Goal: Information Seeking & Learning: Find specific page/section

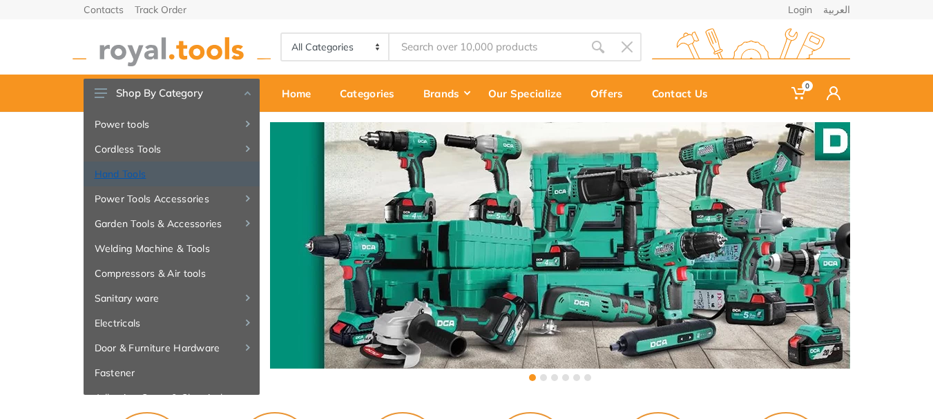
click at [138, 171] on link "Hand Tools" at bounding box center [172, 174] width 176 height 25
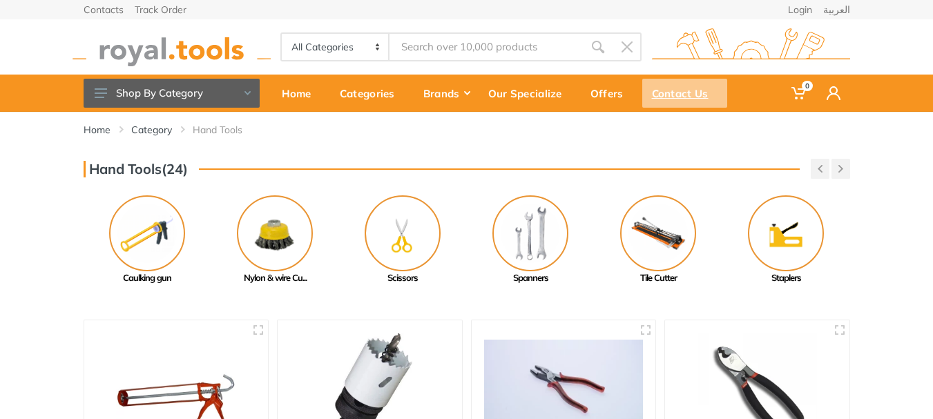
click at [680, 97] on div "Contact Us" at bounding box center [685, 93] width 85 height 29
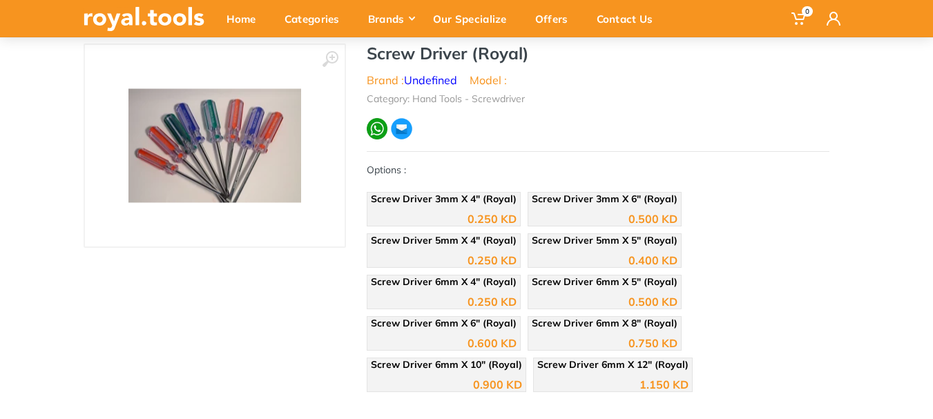
scroll to position [116, 0]
click at [269, 153] on img at bounding box center [215, 145] width 173 height 114
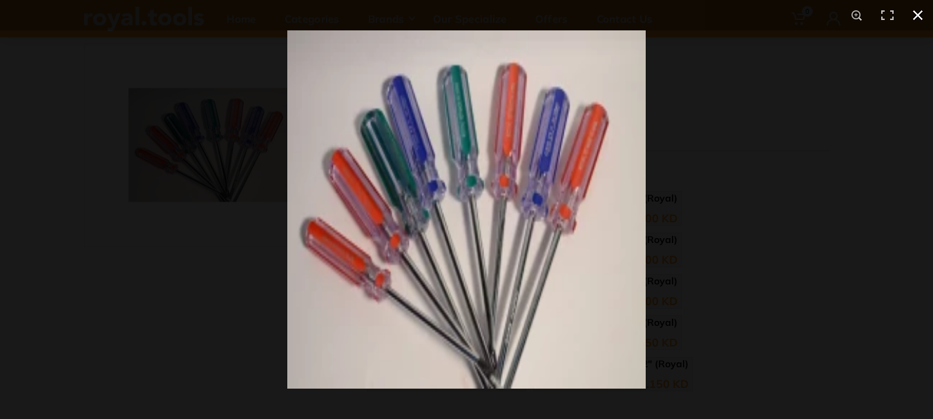
click at [918, 18] on button at bounding box center [918, 15] width 30 height 30
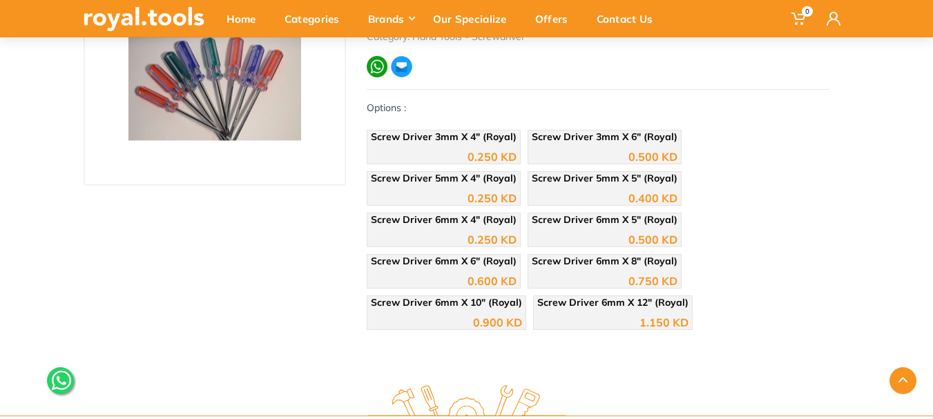
scroll to position [169, 0]
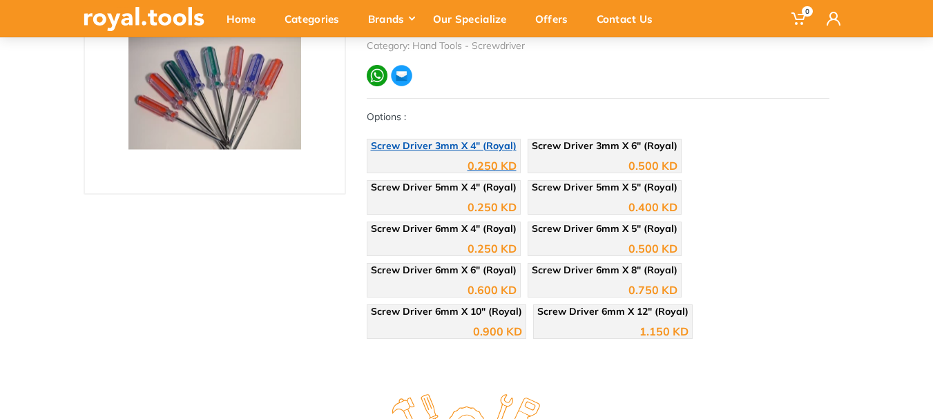
click at [483, 164] on div "0.250 KD" at bounding box center [492, 165] width 49 height 11
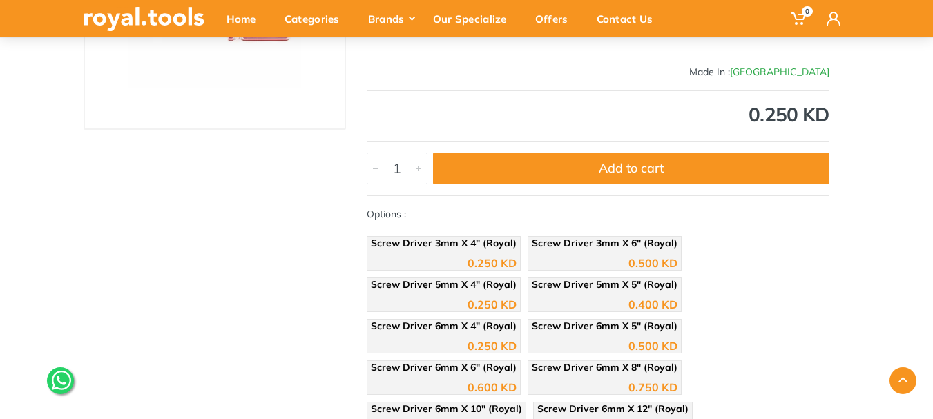
scroll to position [260, 0]
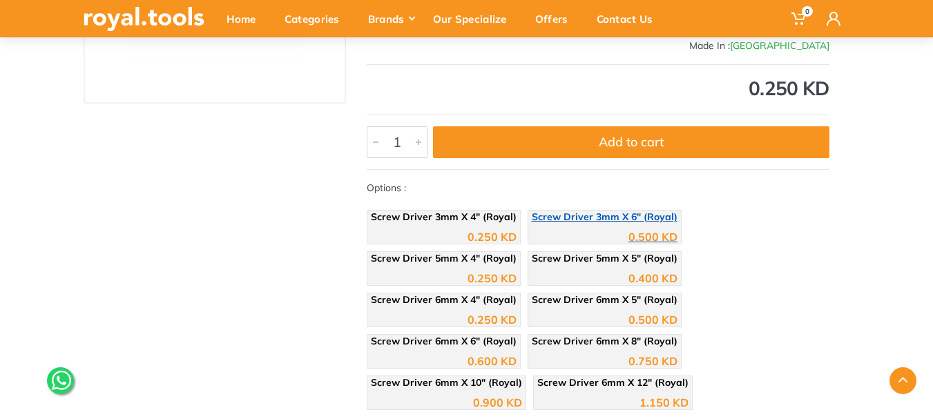
click at [623, 226] on div "0.500 KD" at bounding box center [605, 232] width 146 height 21
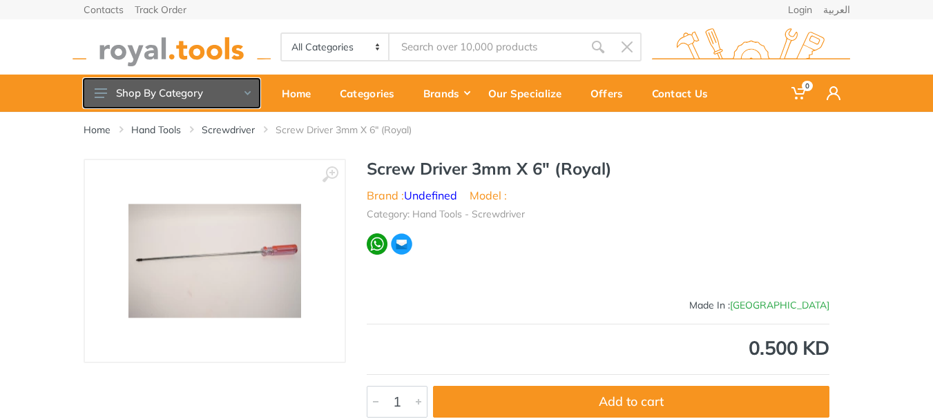
click at [254, 95] on button "Shop By Category" at bounding box center [172, 93] width 176 height 29
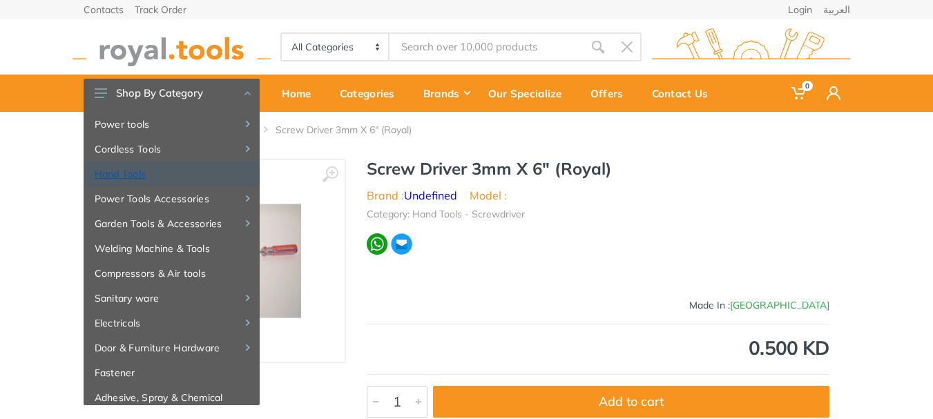
click at [200, 173] on link "Hand Tools" at bounding box center [172, 174] width 176 height 25
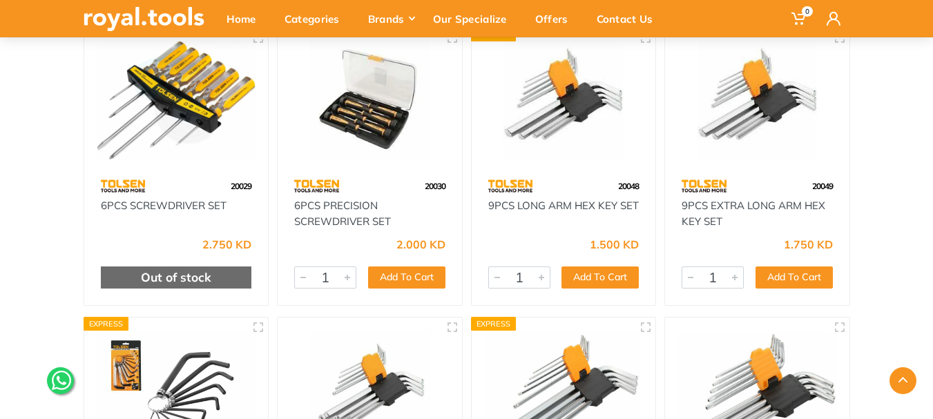
scroll to position [8952, 0]
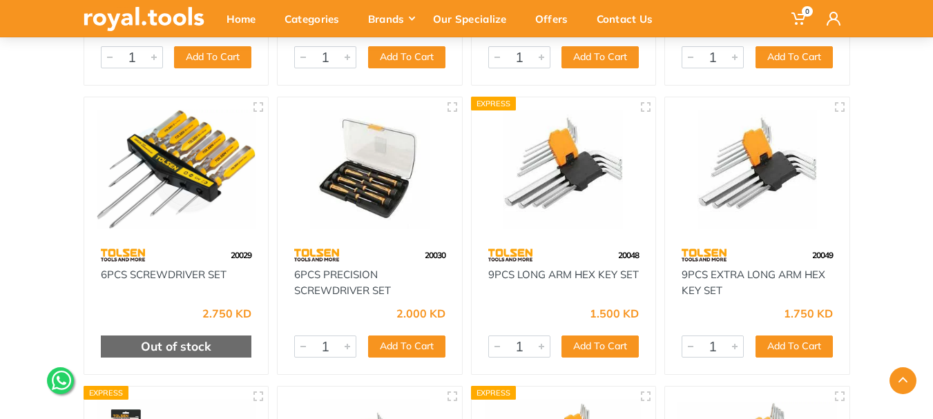
click at [211, 187] on img at bounding box center [177, 170] width 160 height 120
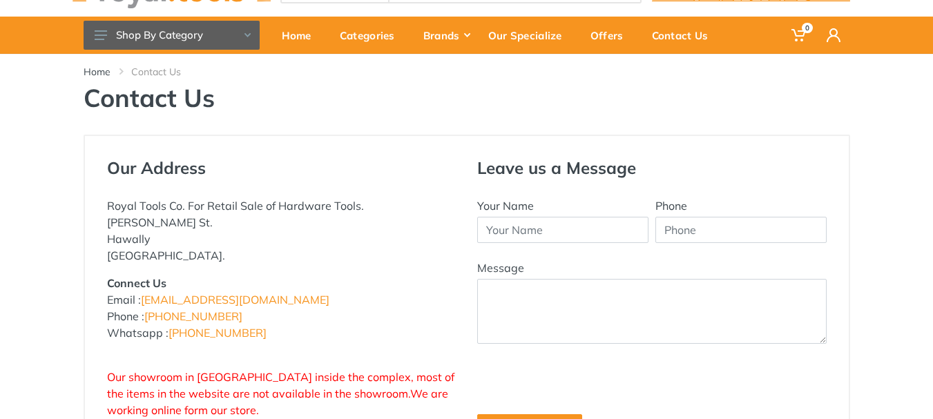
scroll to position [79, 0]
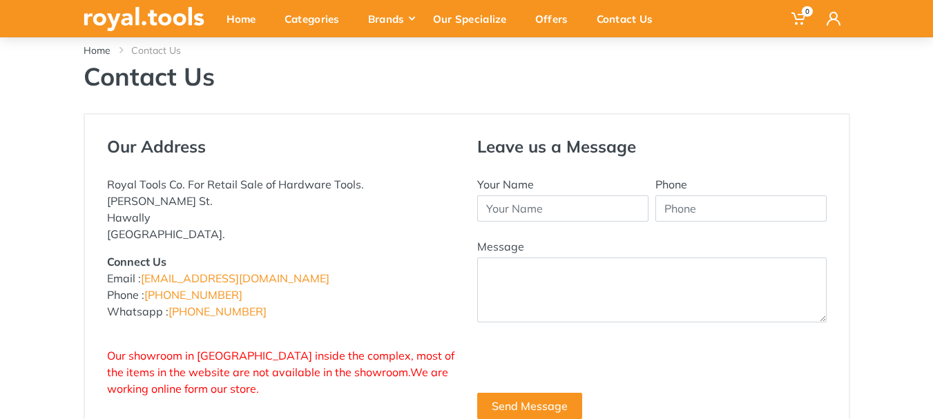
drag, startPoint x: 942, startPoint y: 106, endPoint x: 943, endPoint y: 184, distance: 78.1
click at [933, 184] on html "0" at bounding box center [466, 130] width 933 height 419
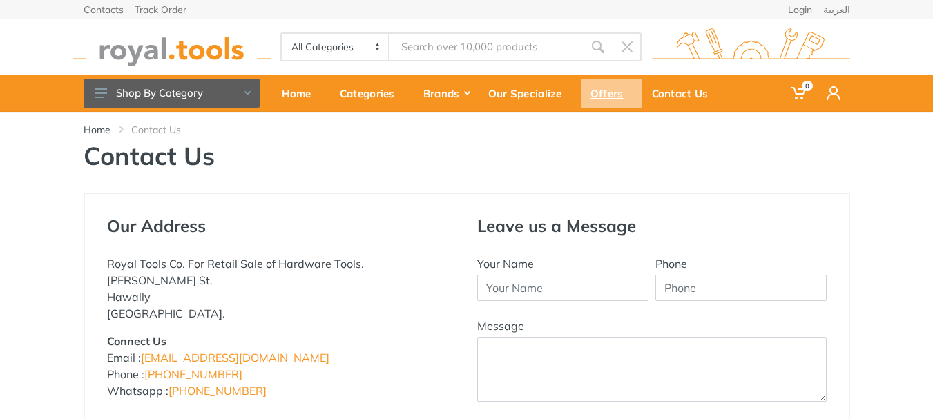
click at [610, 105] on div "Offers" at bounding box center [611, 93] width 61 height 29
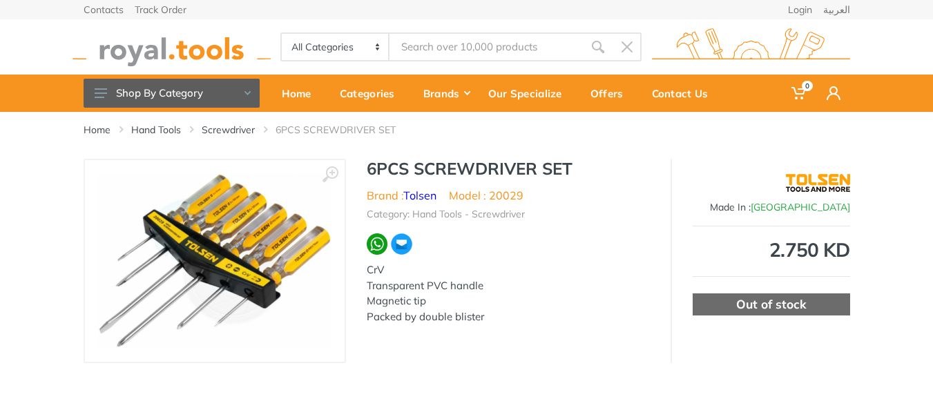
click at [225, 256] on img at bounding box center [215, 261] width 232 height 174
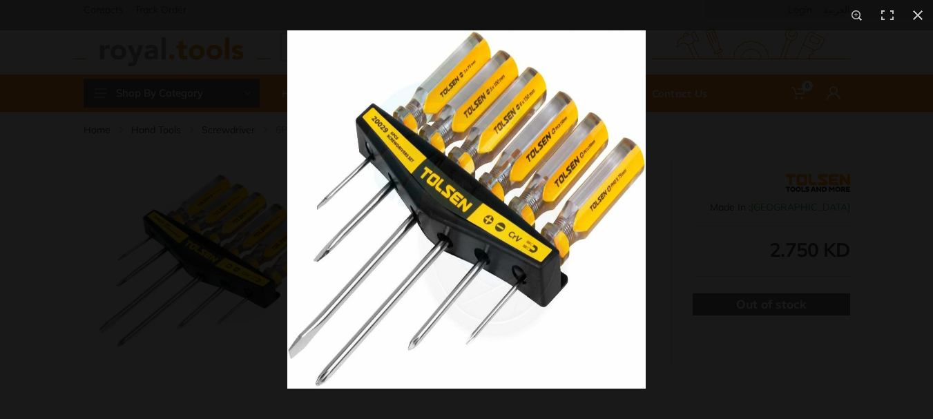
click at [325, 245] on img at bounding box center [466, 209] width 359 height 359
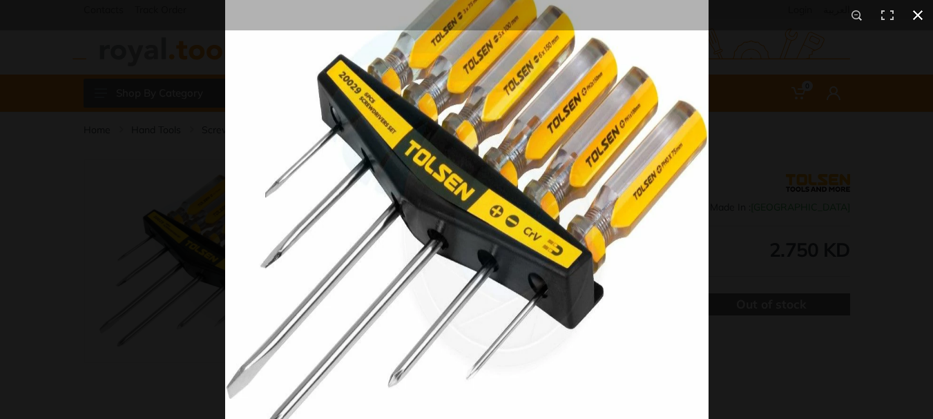
click at [916, 15] on button at bounding box center [918, 15] width 30 height 30
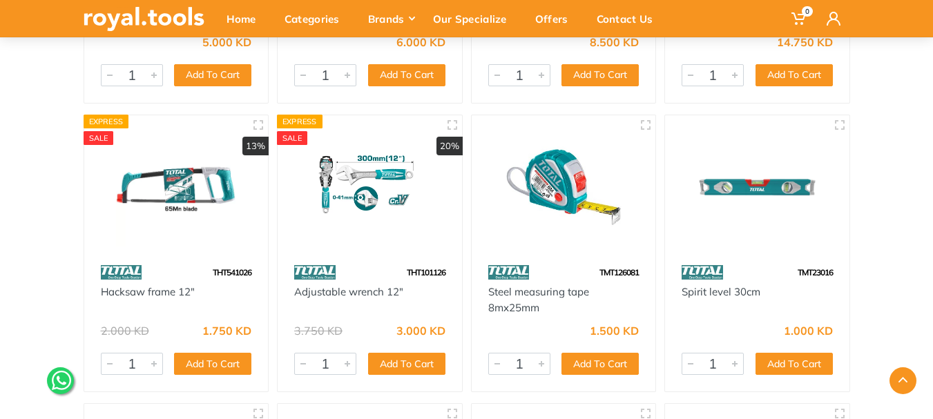
scroll to position [45751, 0]
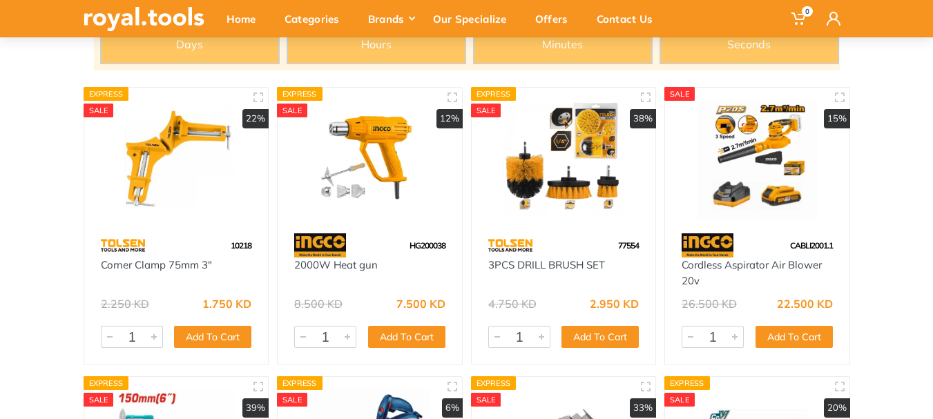
scroll to position [398, 0]
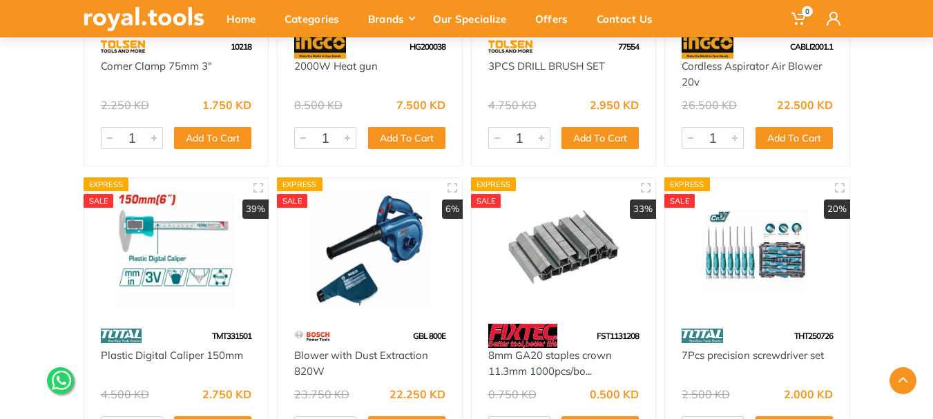
drag, startPoint x: 940, startPoint y: 2, endPoint x: 941, endPoint y: 12, distance: 10.4
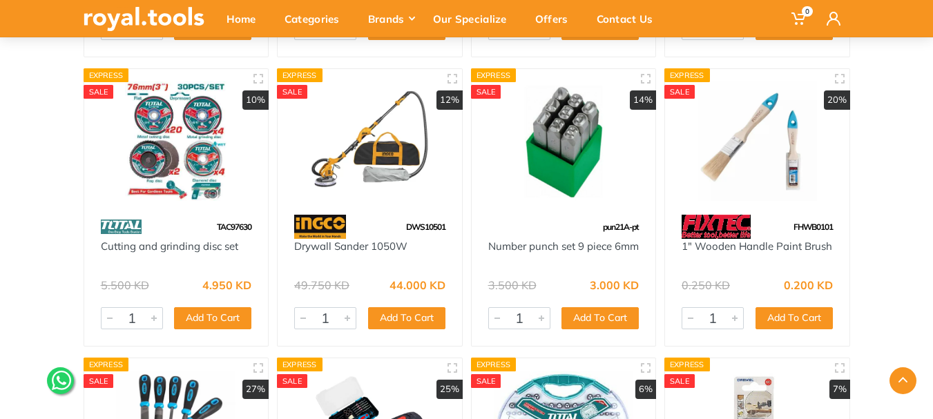
scroll to position [846, 0]
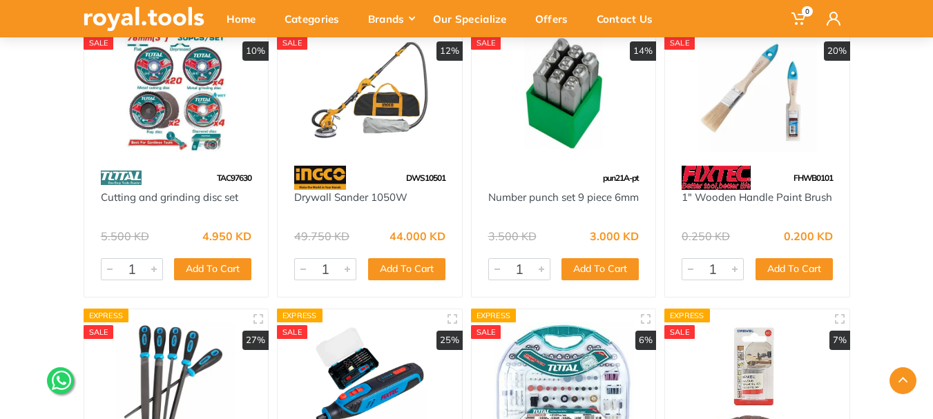
click at [423, 115] on img at bounding box center [370, 92] width 160 height 120
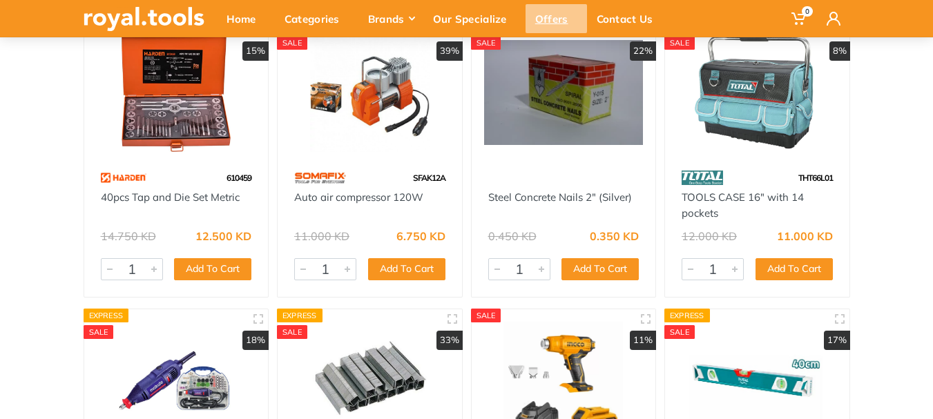
click at [553, 22] on div "Offers" at bounding box center [556, 18] width 61 height 29
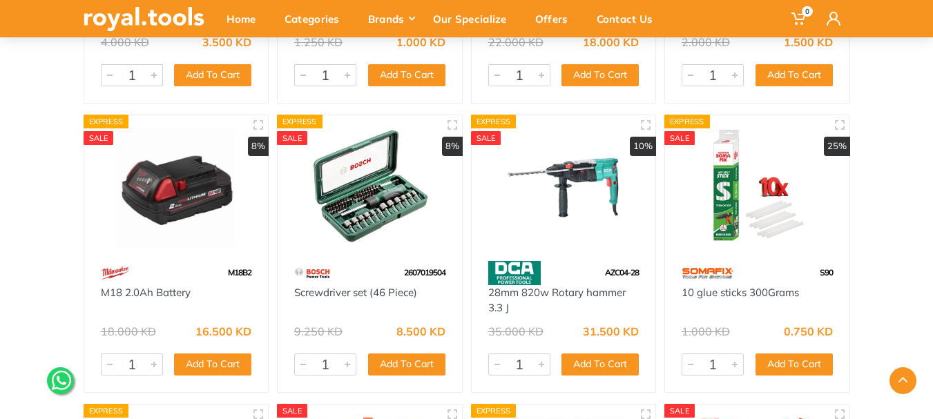
scroll to position [10350, 0]
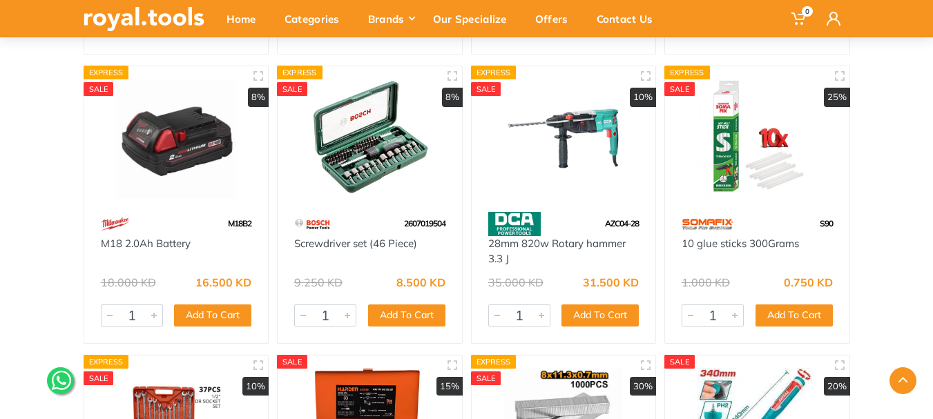
click at [421, 152] on img at bounding box center [370, 139] width 160 height 120
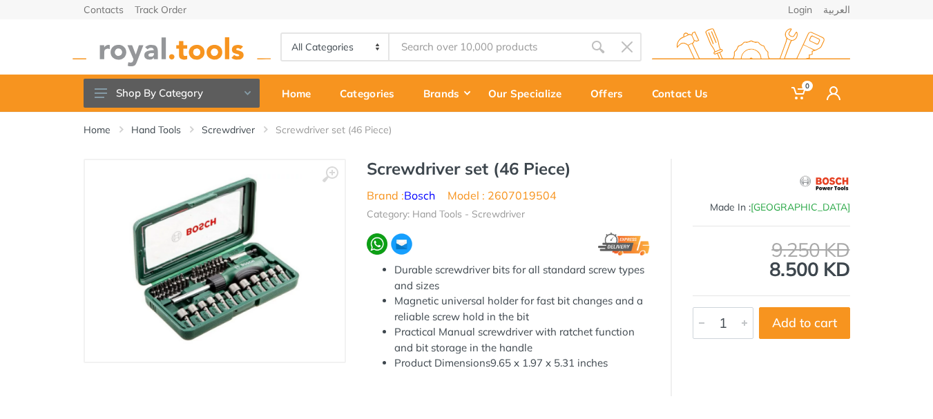
click at [278, 263] on img at bounding box center [215, 261] width 174 height 174
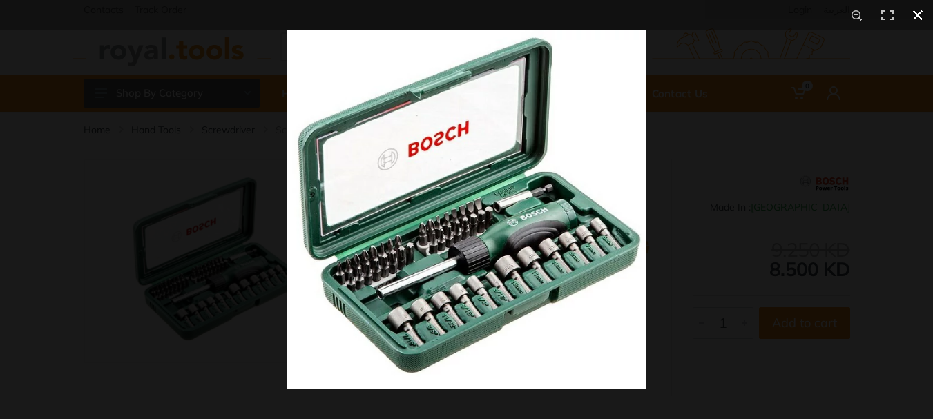
click at [923, 12] on button at bounding box center [918, 15] width 30 height 30
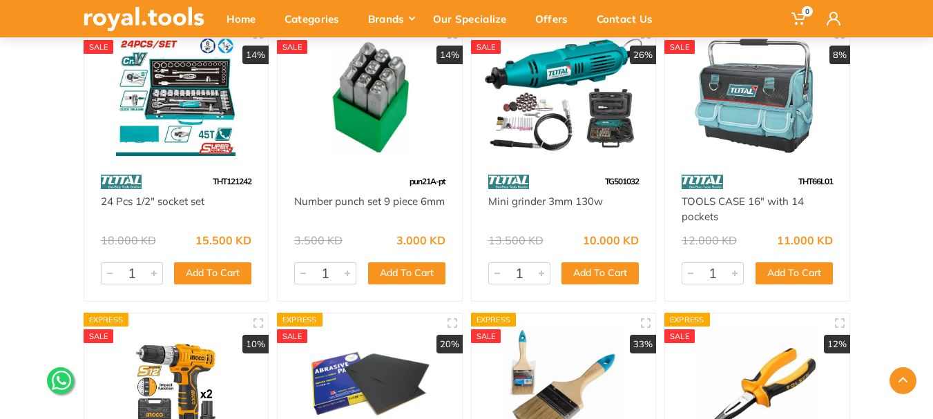
scroll to position [13237, 0]
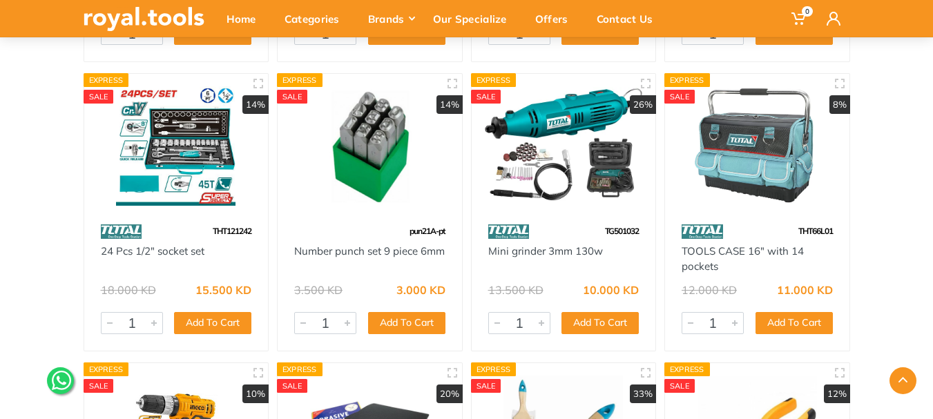
click at [779, 185] on img at bounding box center [758, 146] width 160 height 120
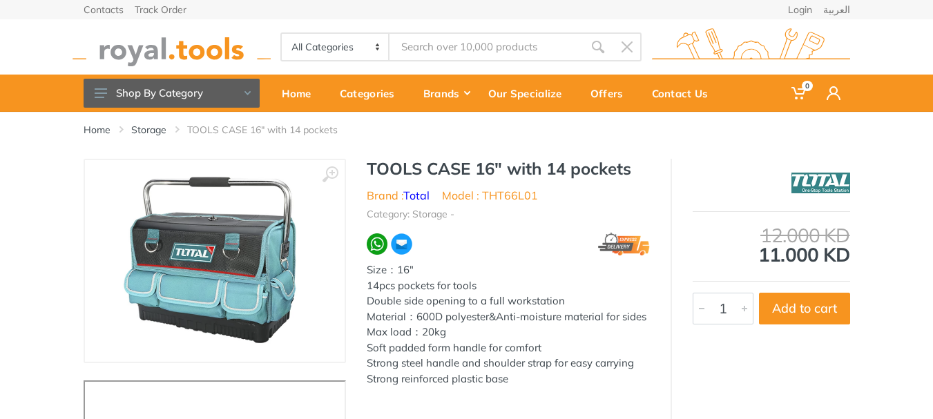
click at [294, 294] on img at bounding box center [215, 261] width 187 height 174
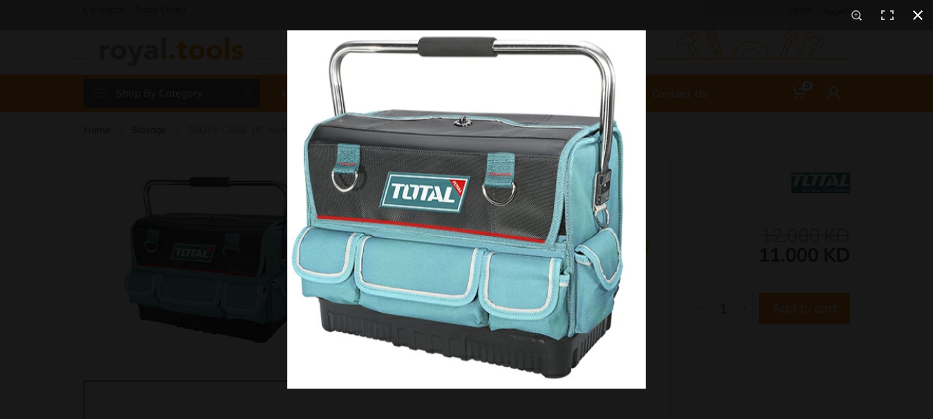
click at [926, 12] on button at bounding box center [918, 15] width 30 height 30
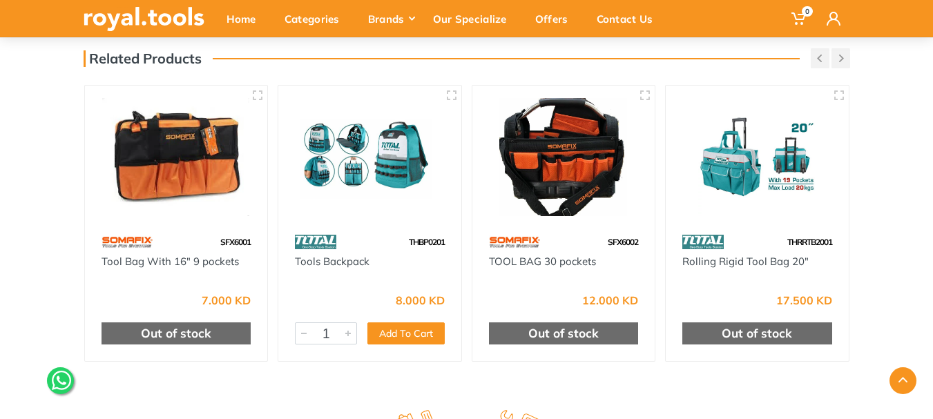
scroll to position [517, 0]
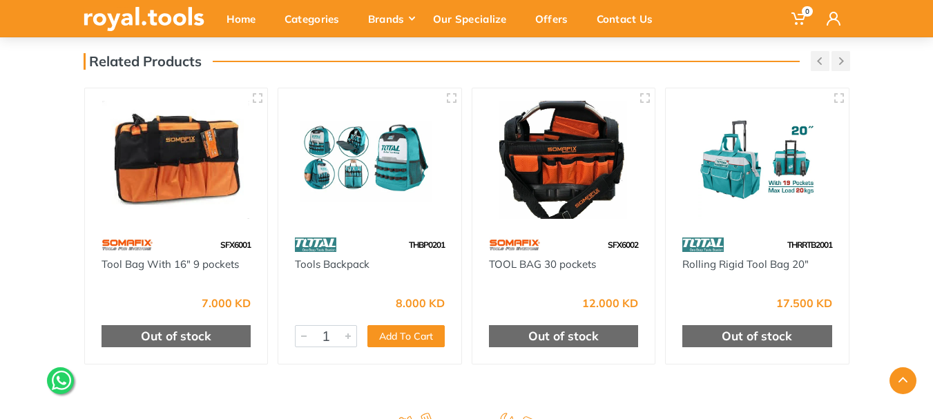
click at [720, 190] on img at bounding box center [757, 160] width 158 height 118
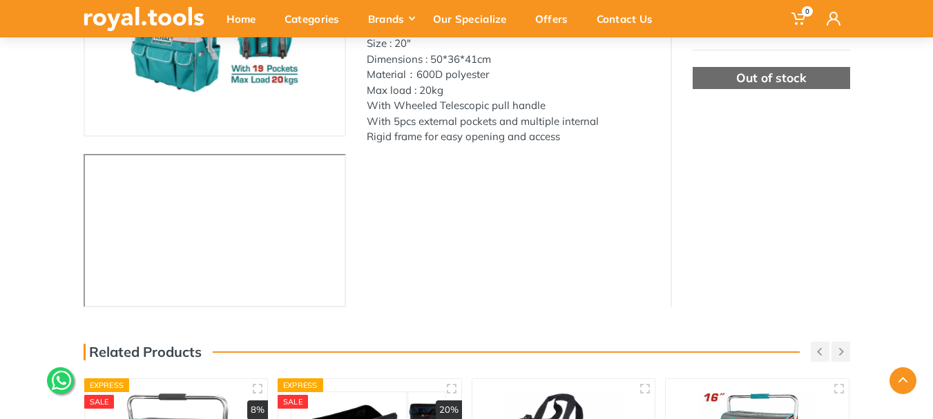
scroll to position [212, 0]
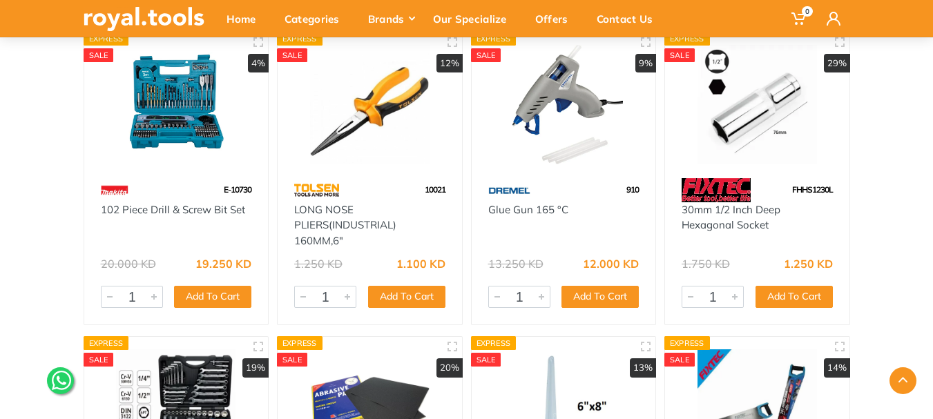
scroll to position [27518, 0]
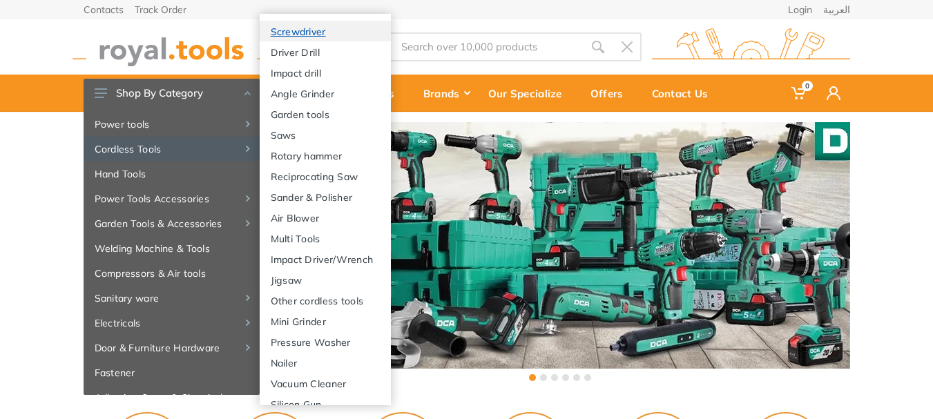
click at [301, 31] on link "Screwdriver" at bounding box center [325, 31] width 131 height 21
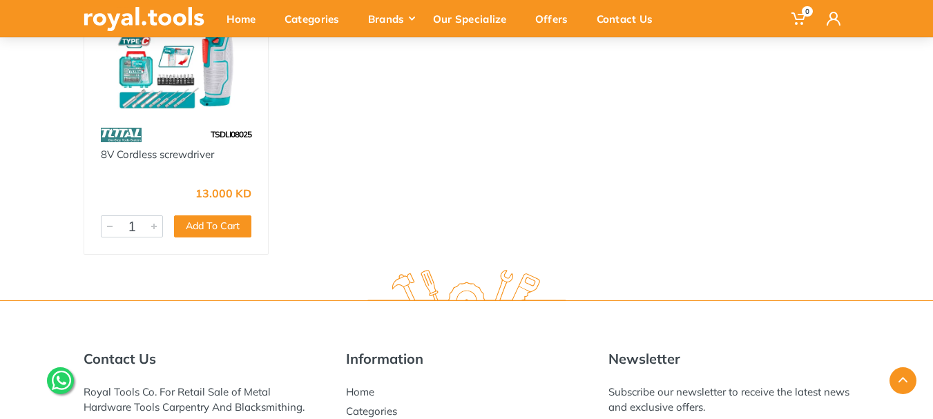
scroll to position [2554, 0]
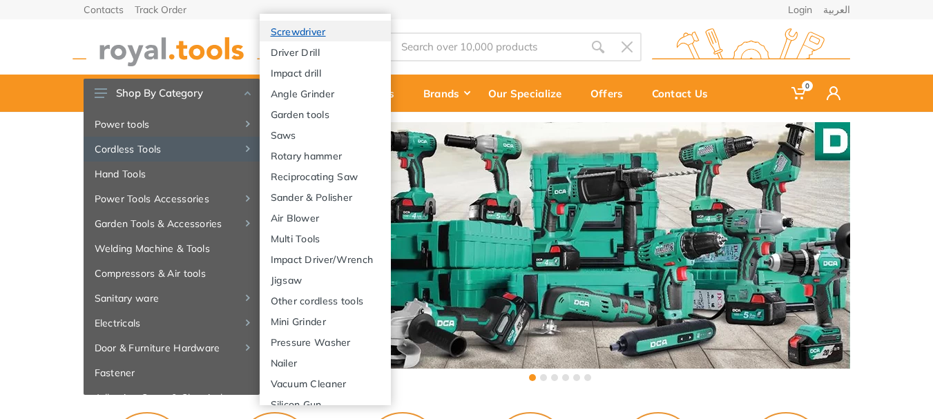
click at [307, 27] on link "Screwdriver" at bounding box center [325, 31] width 131 height 21
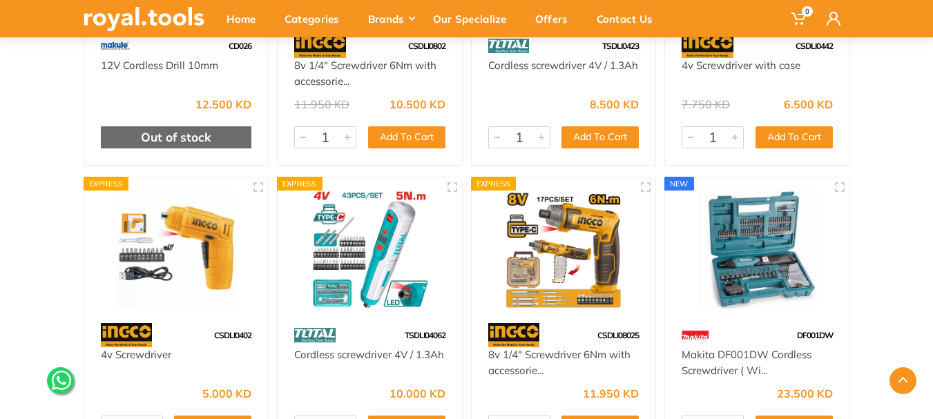
scroll to position [2272, 0]
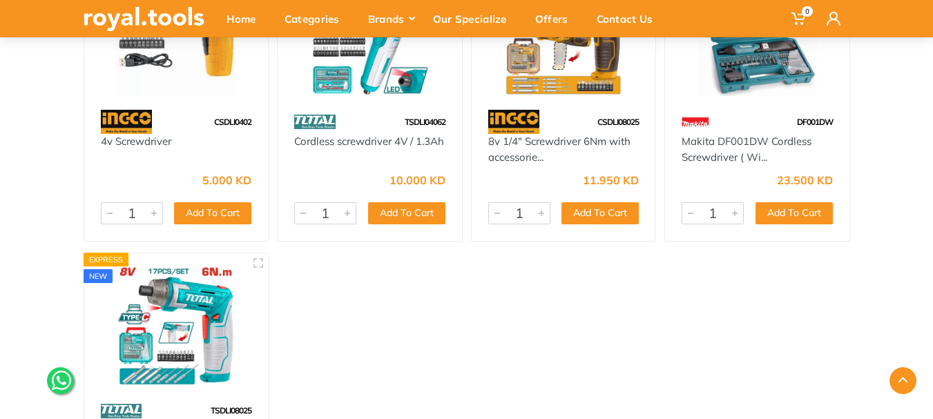
click at [303, 209] on div at bounding box center [303, 213] width 17 height 21
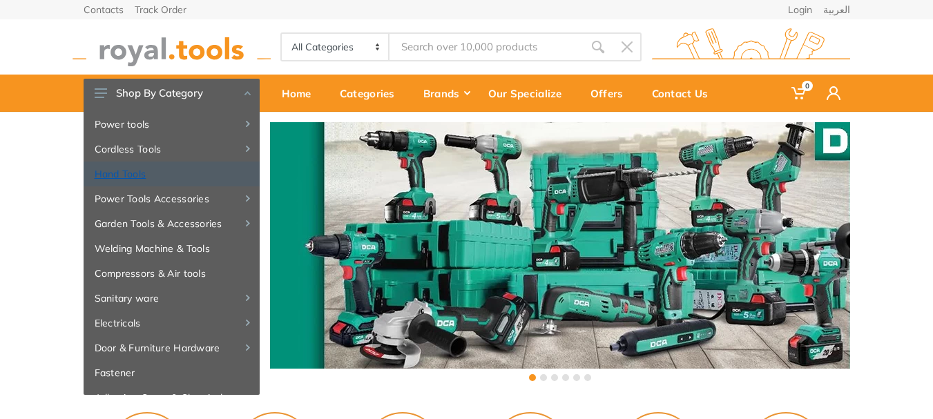
click at [168, 169] on link "Hand Tools" at bounding box center [172, 174] width 176 height 25
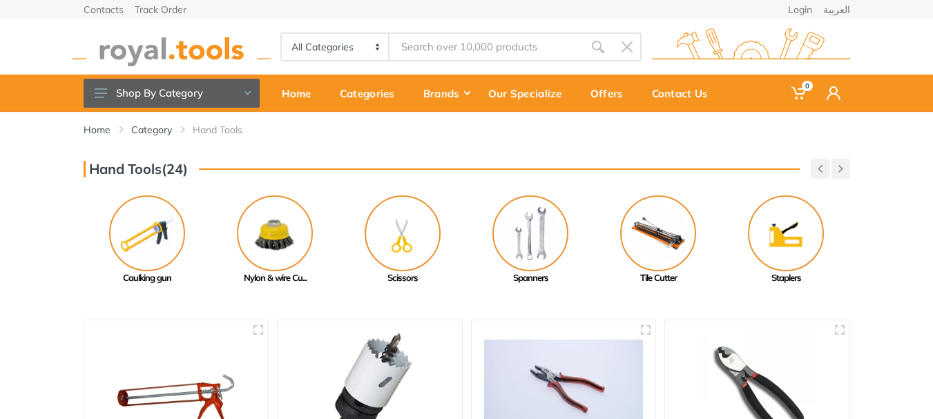
drag, startPoint x: 230, startPoint y: 129, endPoint x: 943, endPoint y: 225, distance: 719.5
click at [933, 225] on html "0" at bounding box center [466, 209] width 933 height 419
click at [374, 51] on select "All Categories Power tools Cordless Tools Hand Tools Power Tools Accessories Ga…" at bounding box center [336, 47] width 108 height 26
select select "1"
click at [282, 34] on select "All Categories Power tools Cordless Tools Hand Tools Power Tools Accessories Ga…" at bounding box center [336, 47] width 108 height 26
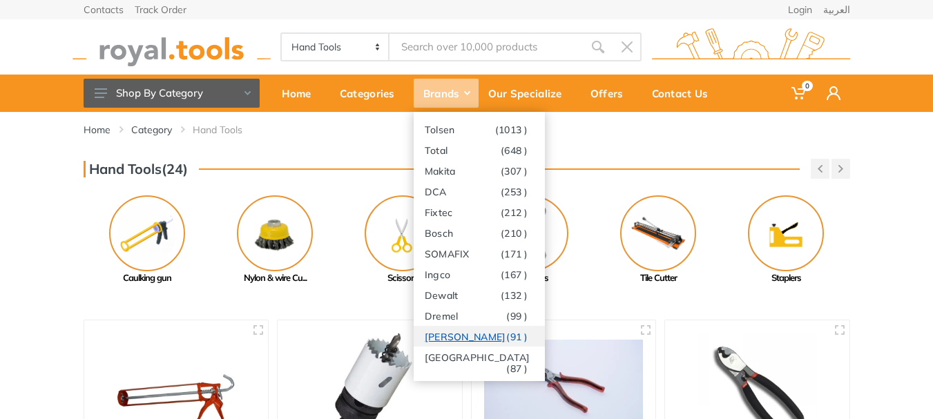
click at [469, 339] on link "Stanley (91 )" at bounding box center [479, 336] width 131 height 21
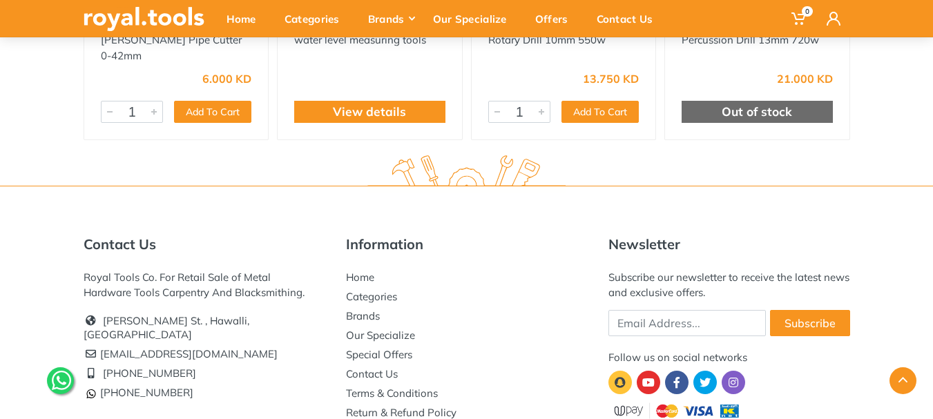
scroll to position [7481, 0]
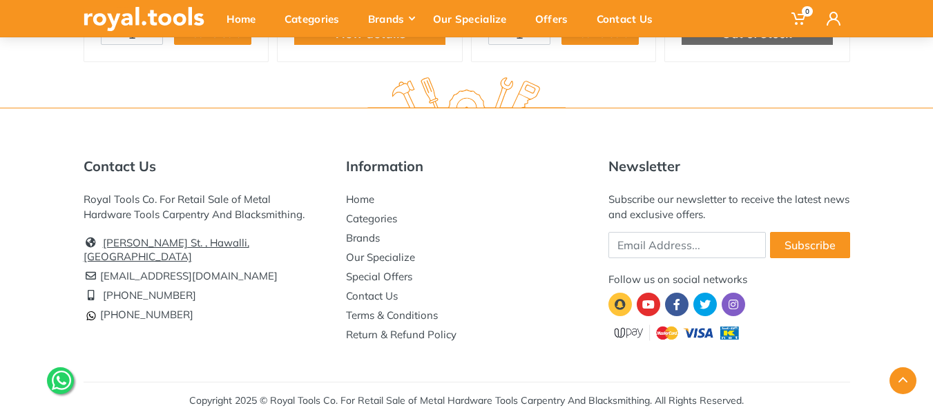
click at [242, 243] on link "[PERSON_NAME] St. , Hawalli, [GEOGRAPHIC_DATA]" at bounding box center [167, 249] width 166 height 27
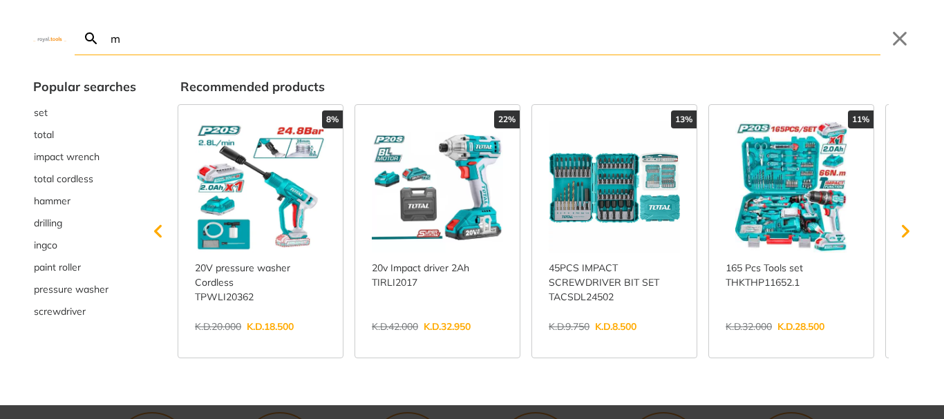
type input "m"
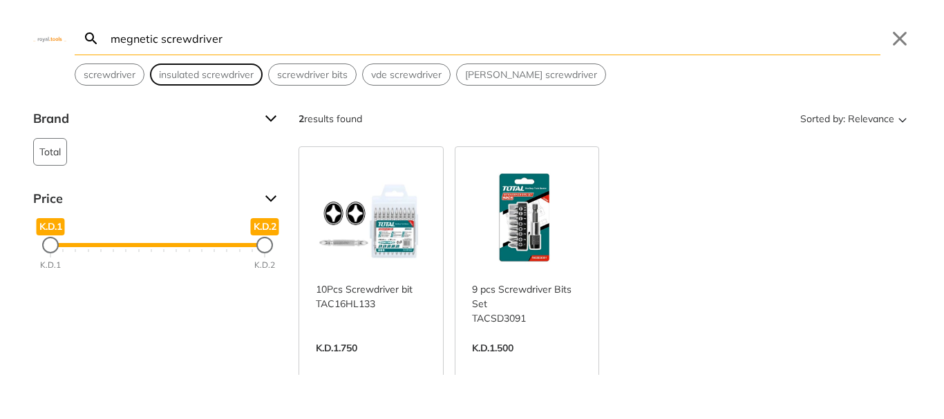
click at [198, 76] on span "insulated screwdriver" at bounding box center [206, 75] width 95 height 15
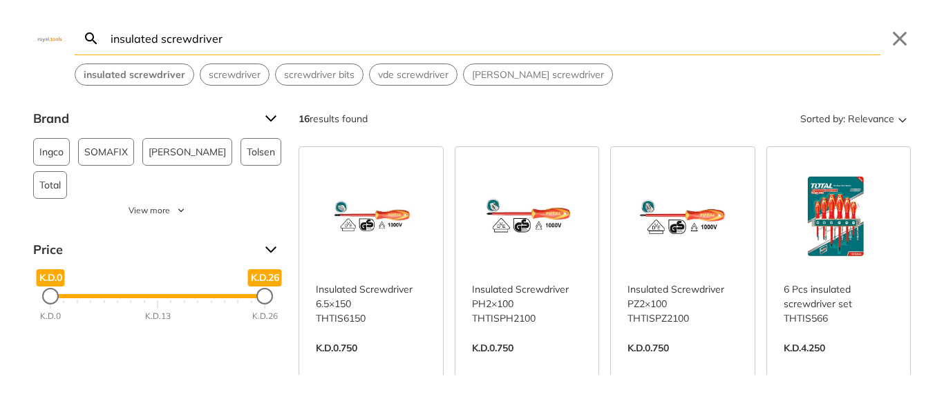
click at [238, 48] on input "insulated screwdriver" at bounding box center [494, 38] width 772 height 32
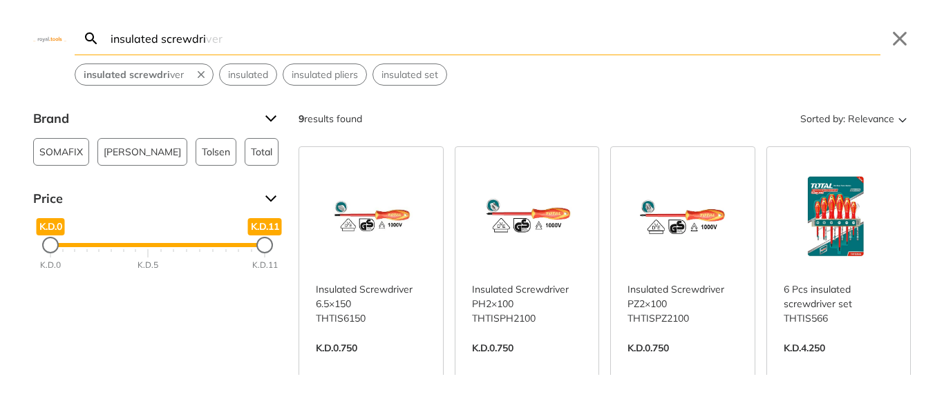
click at [234, 44] on input "insulated screwdri" at bounding box center [494, 38] width 772 height 32
click at [218, 37] on input "insulated screwdri" at bounding box center [494, 38] width 772 height 32
click at [231, 39] on input "insulated screwdri" at bounding box center [494, 38] width 772 height 32
click at [164, 39] on input "insulated screwdri" at bounding box center [494, 38] width 772 height 32
click at [160, 39] on input "insulated screwdri" at bounding box center [494, 38] width 772 height 32
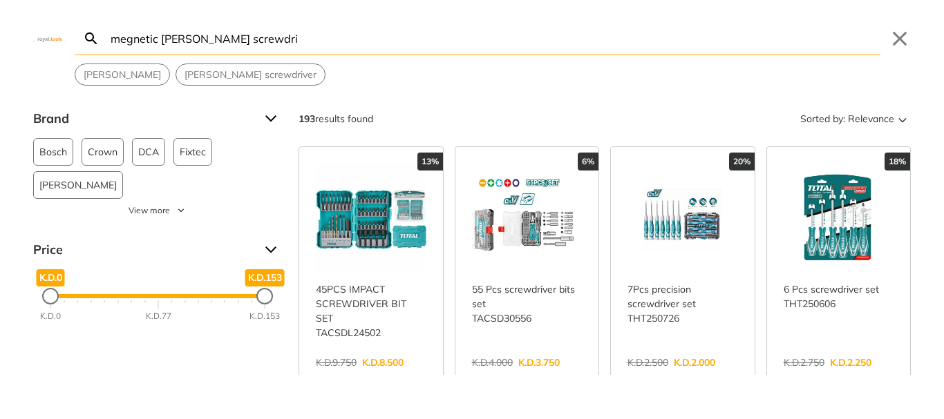
click at [323, 46] on input "megnetic [PERSON_NAME] screwdri" at bounding box center [494, 38] width 772 height 32
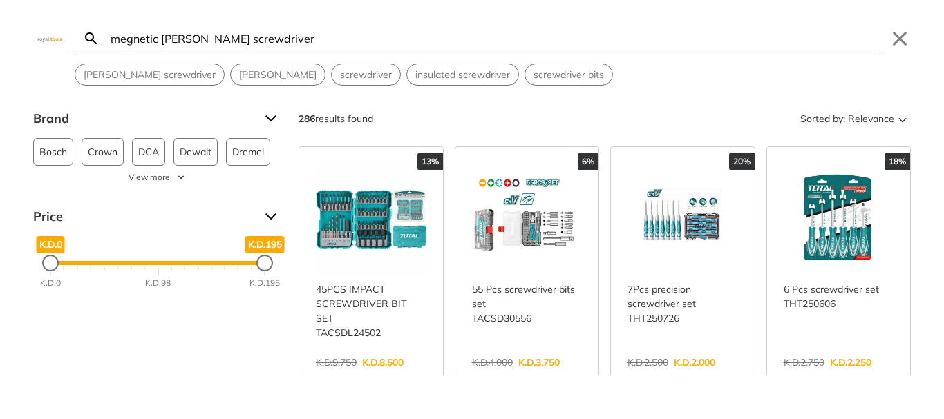
type input "megnetic [PERSON_NAME] screwdriver"
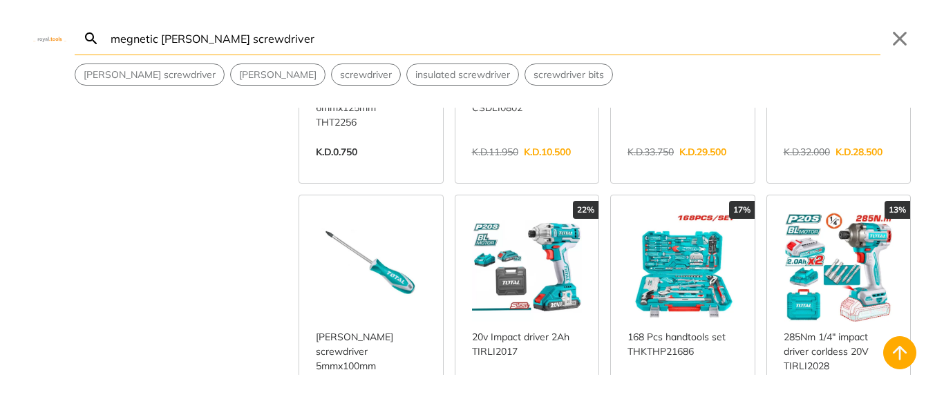
scroll to position [717, 0]
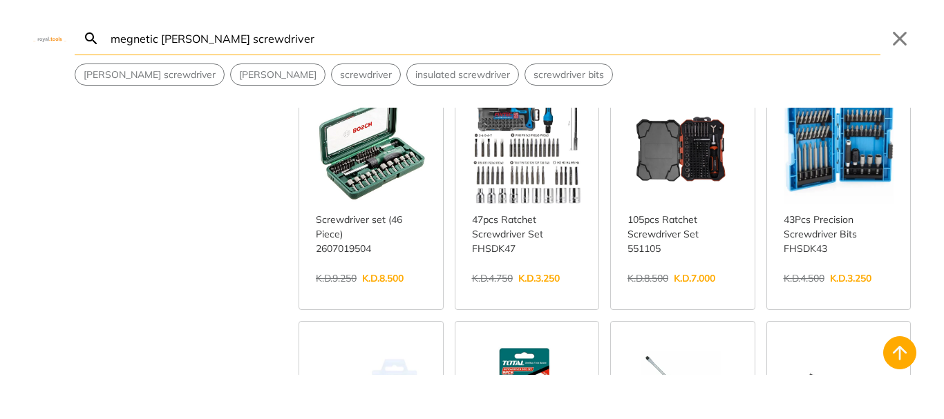
scroll to position [1097, 0]
